Goal: Task Accomplishment & Management: Manage account settings

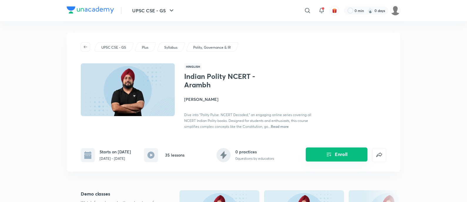
click at [328, 158] on icon "Enroll" at bounding box center [328, 154] width 7 height 7
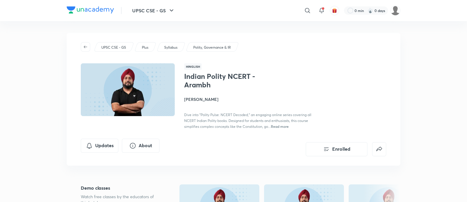
click at [334, 148] on button "Enrolled" at bounding box center [336, 149] width 62 height 14
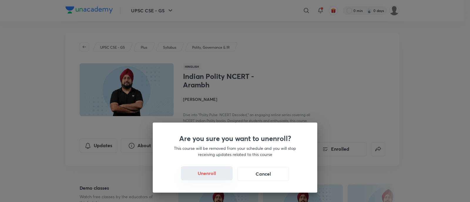
click at [205, 170] on button "Unenroll" at bounding box center [207, 173] width 52 height 14
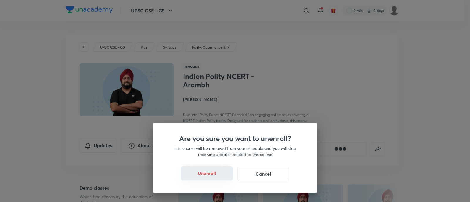
click at [205, 170] on button "Unenroll" at bounding box center [207, 173] width 52 height 14
